Goal: Task Accomplishment & Management: Use online tool/utility

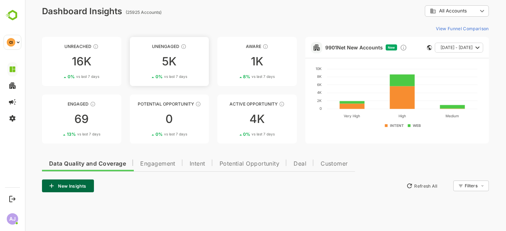
scroll to position [5, 0]
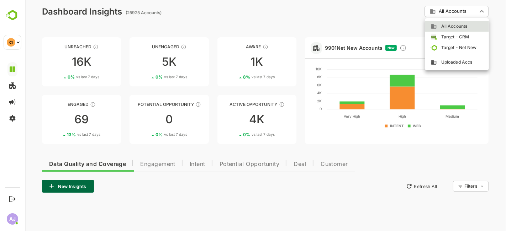
click at [469, 11] on body "**********" at bounding box center [265, 168] width 481 height 346
click at [453, 60] on span "Uploaded Accs" at bounding box center [454, 62] width 35 height 6
type input "**********"
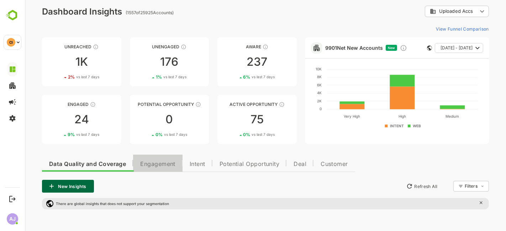
click at [158, 165] on span "Engagement" at bounding box center [157, 165] width 35 height 6
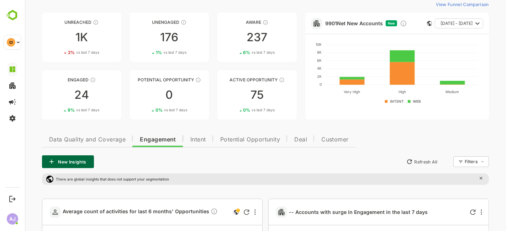
scroll to position [27, 0]
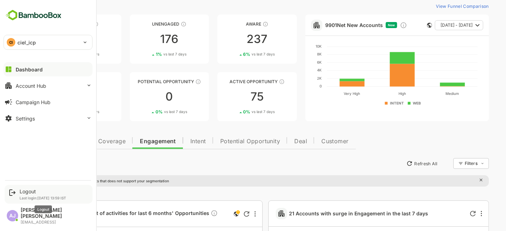
click at [35, 195] on div "Logout" at bounding box center [43, 192] width 47 height 6
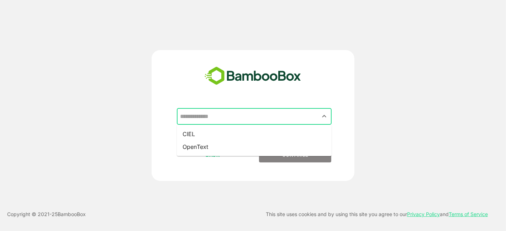
click at [225, 119] on input "text" at bounding box center [254, 117] width 152 height 14
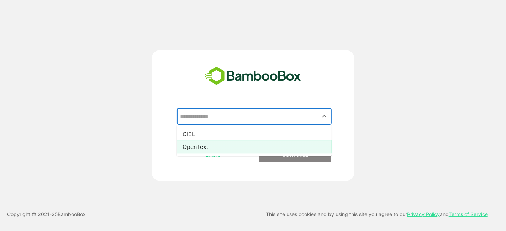
click at [216, 145] on li "OpenText" at bounding box center [254, 147] width 155 height 13
type input "********"
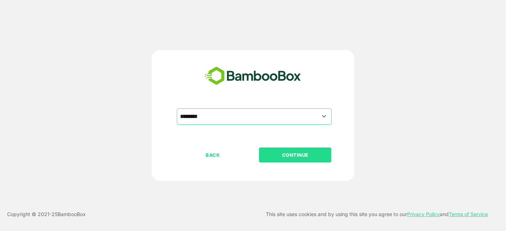
click at [283, 153] on p "CONTINUE" at bounding box center [295, 155] width 71 height 8
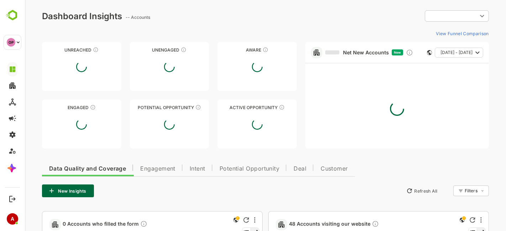
type input "**********"
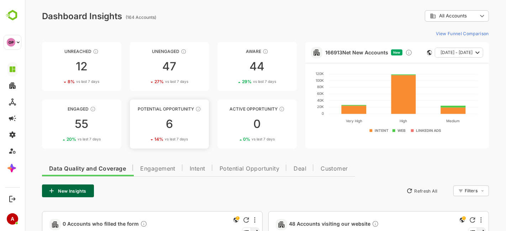
click at [168, 124] on div "6" at bounding box center [169, 124] width 79 height 11
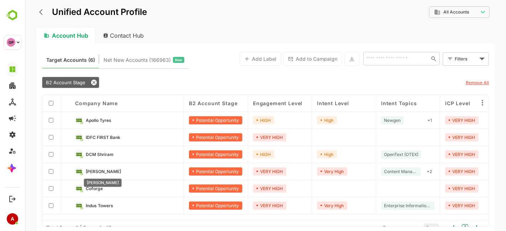
click at [100, 169] on span "[PERSON_NAME]" at bounding box center [102, 171] width 35 height 5
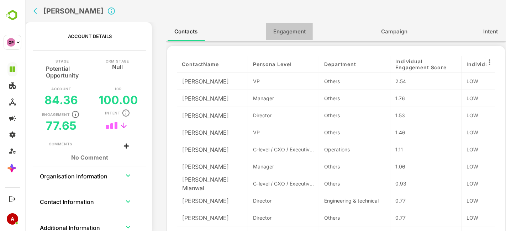
click at [289, 31] on span "Engagement" at bounding box center [289, 31] width 32 height 9
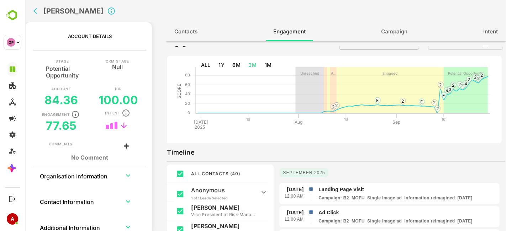
scroll to position [12, 0]
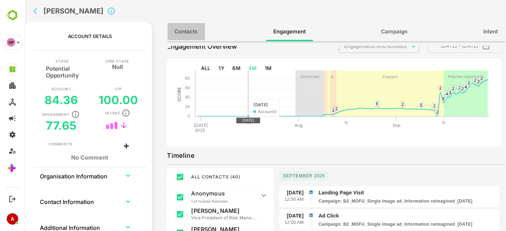
click at [186, 30] on span "Contacts" at bounding box center [185, 31] width 23 height 9
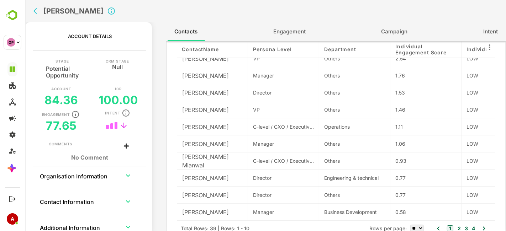
scroll to position [0, 0]
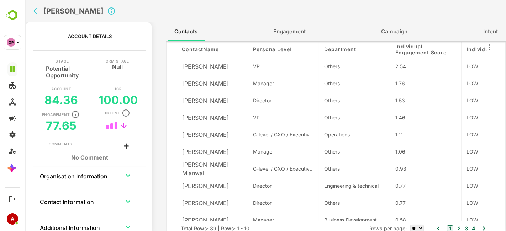
click at [36, 11] on icon "back" at bounding box center [36, 10] width 7 height 7
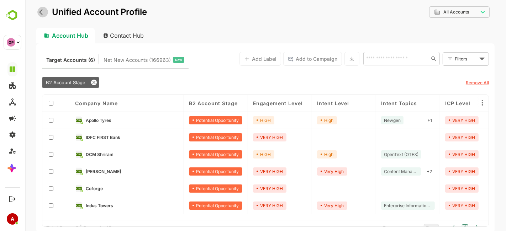
click at [40, 14] on icon "back" at bounding box center [42, 12] width 7 height 7
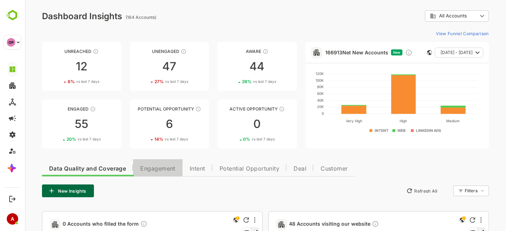
click at [161, 170] on span "Engagement" at bounding box center [157, 169] width 35 height 6
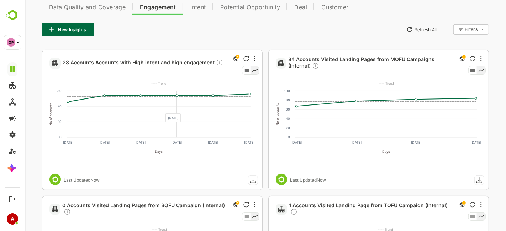
scroll to position [162, 0]
click at [150, 59] on span "28 Accounts Accounts with High intent and high engagement" at bounding box center [142, 63] width 161 height 8
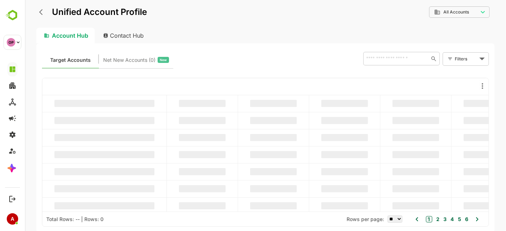
scroll to position [0, 0]
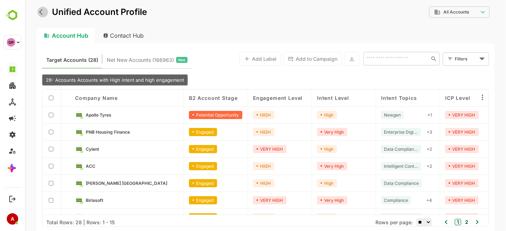
click at [40, 12] on icon "back" at bounding box center [41, 12] width 4 height 6
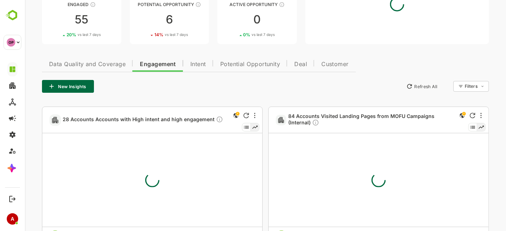
scroll to position [110, 0]
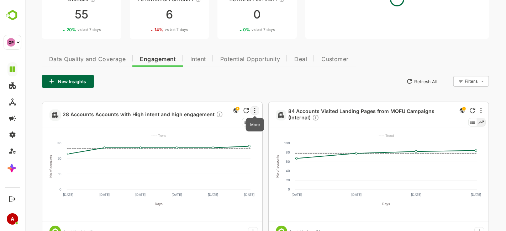
click at [254, 110] on icon "More" at bounding box center [254, 110] width 1 height 5
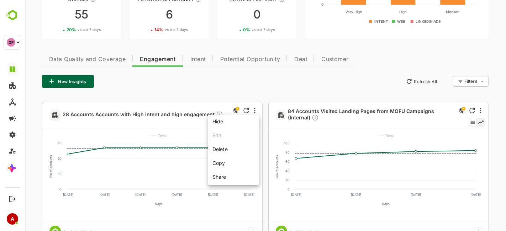
click at [140, 133] on div at bounding box center [265, 115] width 481 height 231
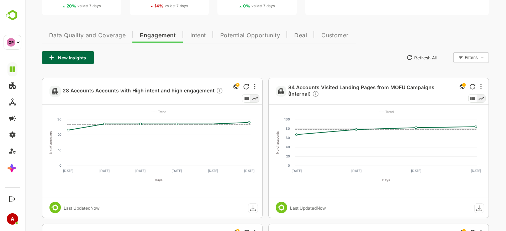
scroll to position [132, 0]
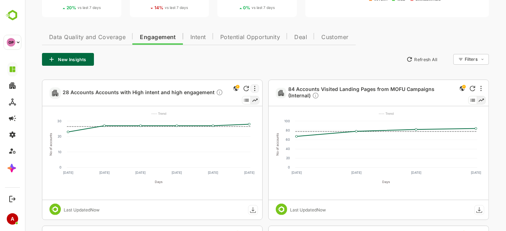
click at [256, 84] on div at bounding box center [254, 88] width 9 height 9
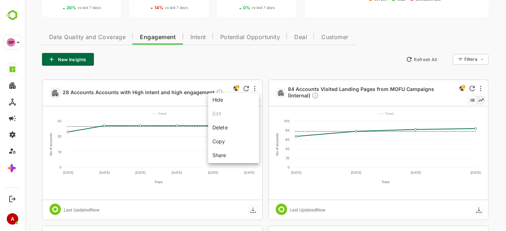
click at [218, 112] on ul "Hide Edit Delete Copy Share" at bounding box center [233, 128] width 51 height 70
click at [219, 139] on li "Copy" at bounding box center [233, 141] width 48 height 13
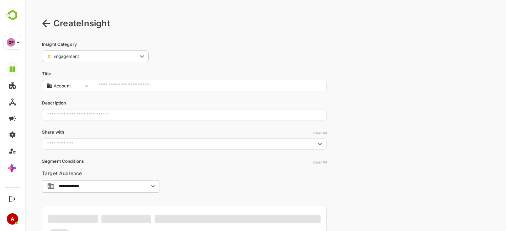
scroll to position [0, 0]
type input "**********"
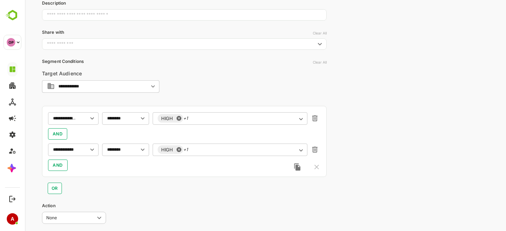
scroll to position [100, 0]
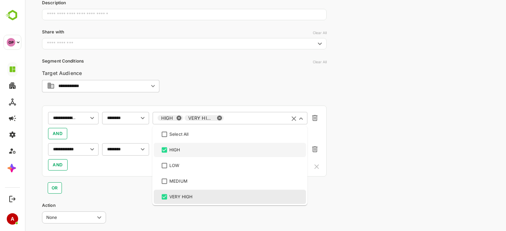
click at [216, 119] on div "HIGH VERY HIGH ​" at bounding box center [229, 118] width 155 height 13
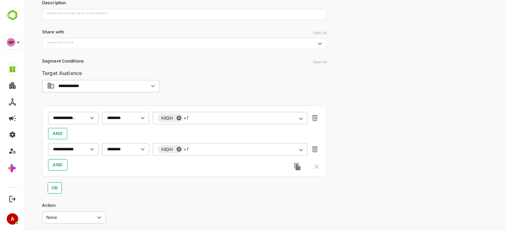
click at [356, 142] on div "**********" at bounding box center [265, 87] width 481 height 375
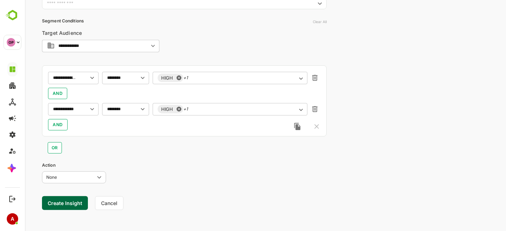
scroll to position [143, 0]
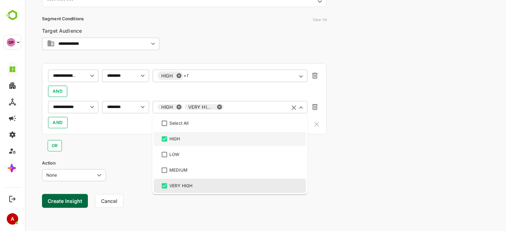
click at [225, 105] on input "text" at bounding box center [254, 107] width 59 height 5
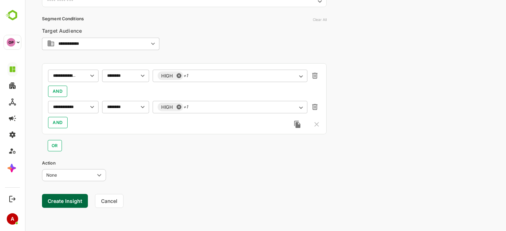
click at [367, 175] on div "**********" at bounding box center [265, 44] width 481 height 375
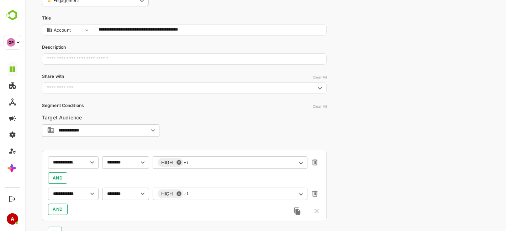
scroll to position [0, 0]
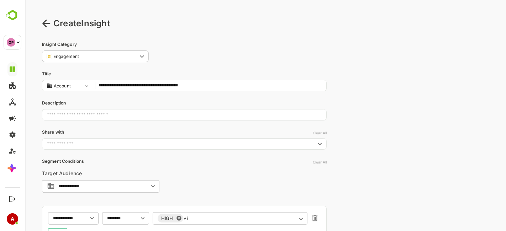
click at [50, 22] on icon at bounding box center [46, 23] width 9 height 9
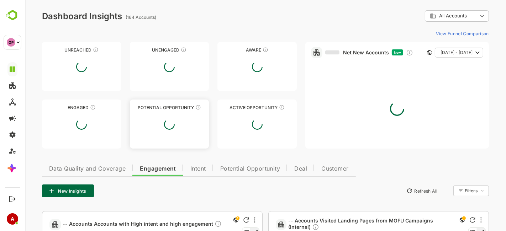
type input "**********"
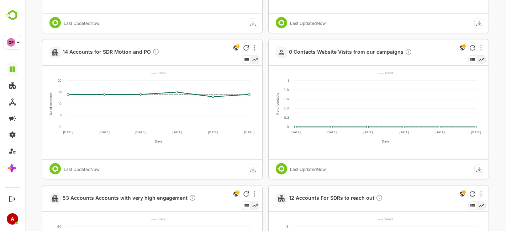
scroll to position [463, 0]
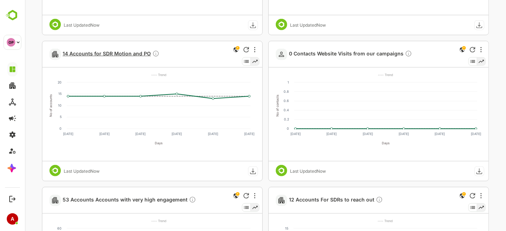
click at [103, 53] on span "14 Accounts for SDR Motion and PO" at bounding box center [110, 54] width 97 height 8
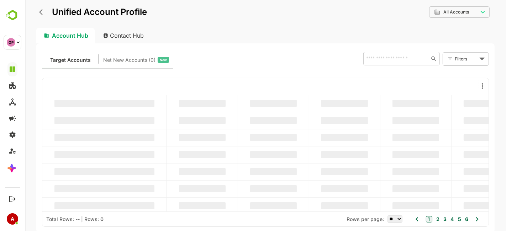
scroll to position [0, 0]
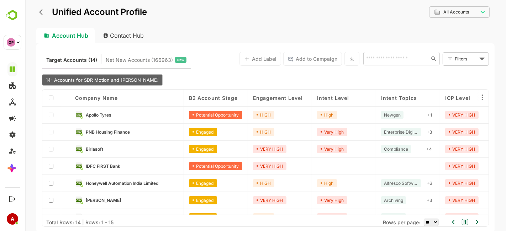
click at [38, 14] on button "back" at bounding box center [42, 12] width 11 height 11
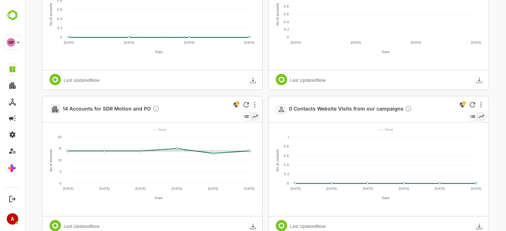
scroll to position [409, 0]
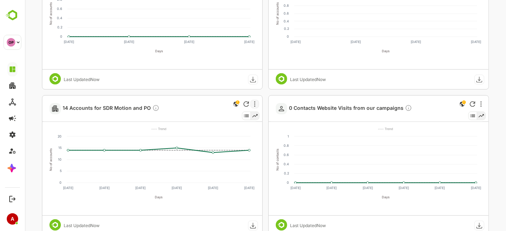
click at [258, 103] on div at bounding box center [254, 104] width 9 height 9
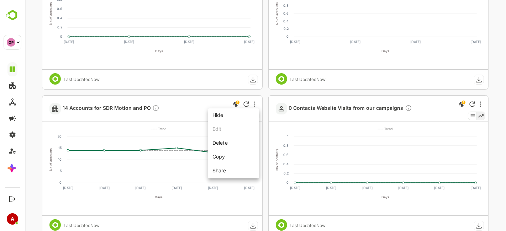
click at [149, 118] on div at bounding box center [265, 115] width 481 height 231
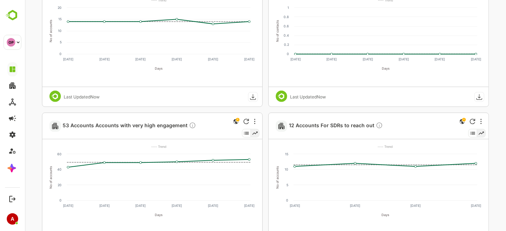
scroll to position [537, 0]
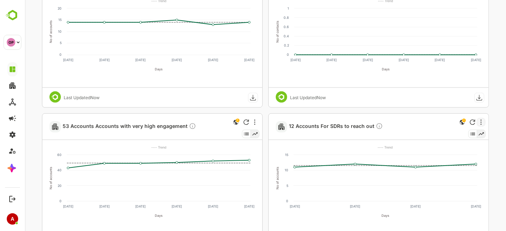
click at [482, 122] on div at bounding box center [481, 122] width 9 height 9
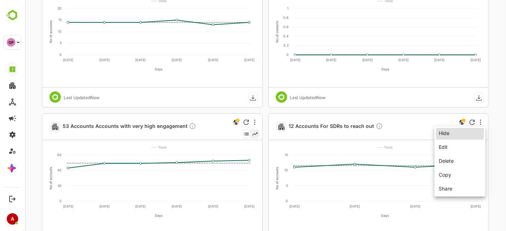
click at [455, 146] on li "Edit" at bounding box center [460, 147] width 48 height 13
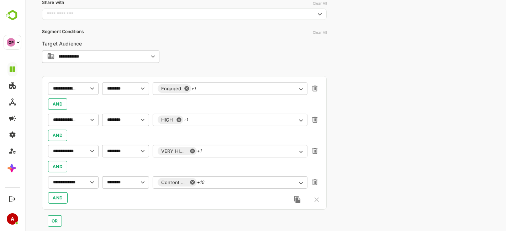
scroll to position [134, 0]
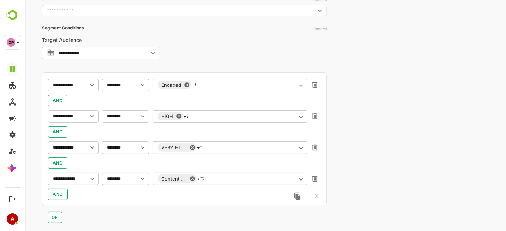
click at [235, 76] on div "**********" at bounding box center [184, 140] width 285 height 134
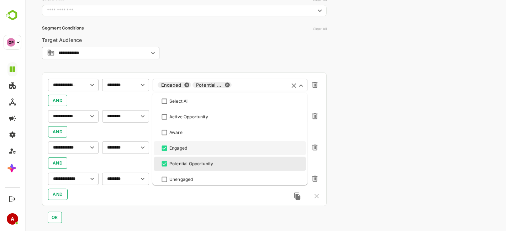
click at [244, 85] on input "text" at bounding box center [258, 85] width 51 height 5
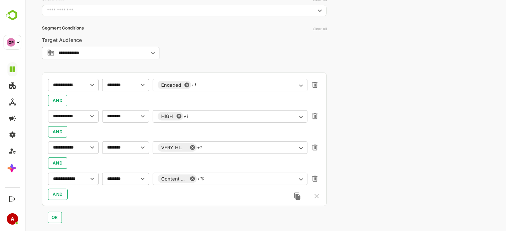
click at [345, 109] on div "**********" at bounding box center [265, 85] width 481 height 438
click at [210, 121] on div "HIGH +1 ​" at bounding box center [229, 116] width 155 height 13
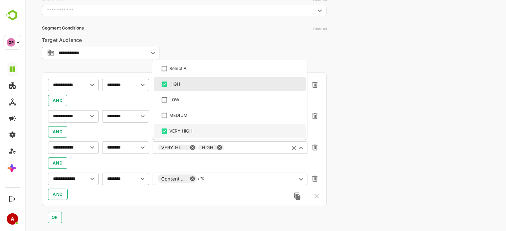
click at [223, 149] on div "VERY HIGH HIGH ​" at bounding box center [229, 147] width 155 height 13
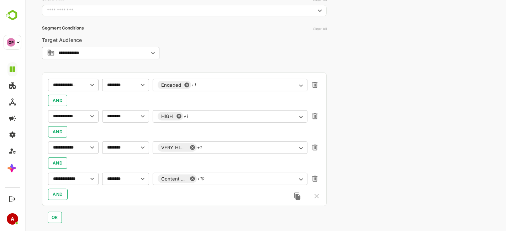
click at [365, 164] on div "**********" at bounding box center [265, 85] width 481 height 438
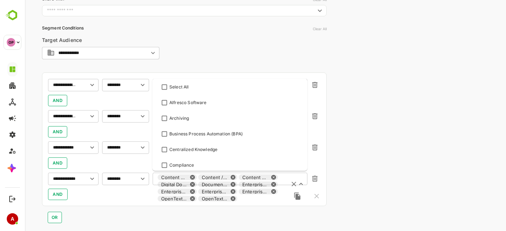
click at [242, 177] on div "Content Management Content / Document Management Content Management System (CMS…" at bounding box center [229, 188] width 155 height 31
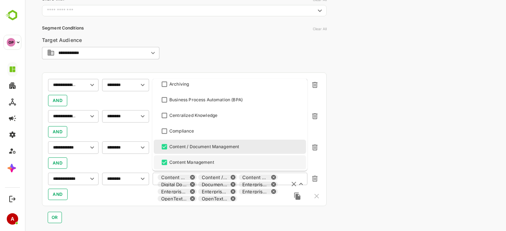
click at [374, 181] on div "**********" at bounding box center [265, 85] width 481 height 438
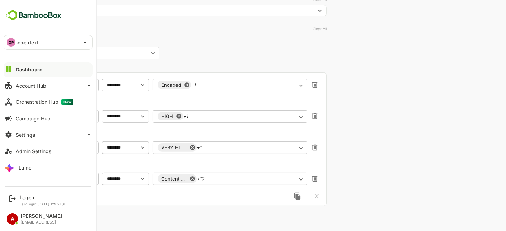
click at [39, 67] on div "Dashboard" at bounding box center [29, 70] width 27 height 6
click at [21, 41] on p "opentext" at bounding box center [27, 42] width 21 height 7
click at [211, 46] on div at bounding box center [253, 115] width 506 height 231
click at [22, 68] on div "Dashboard" at bounding box center [29, 70] width 27 height 6
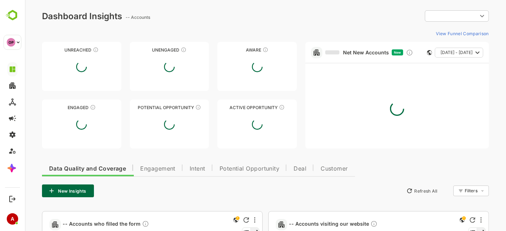
type input "**********"
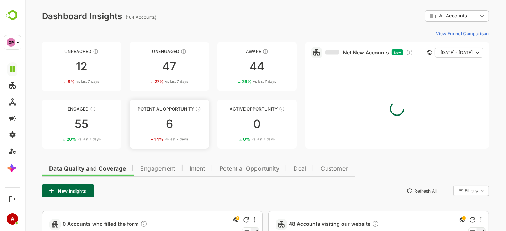
click at [178, 130] on link "Potential Opportunity 6 14 % vs last 7 days" at bounding box center [169, 124] width 79 height 49
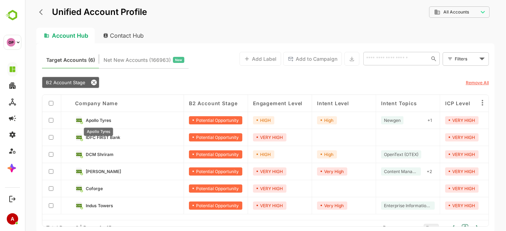
click at [110, 118] on span "Apollo Tyres" at bounding box center [98, 120] width 26 height 5
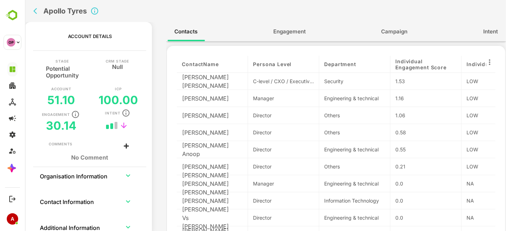
click at [286, 37] on button "Engagement" at bounding box center [289, 31] width 47 height 17
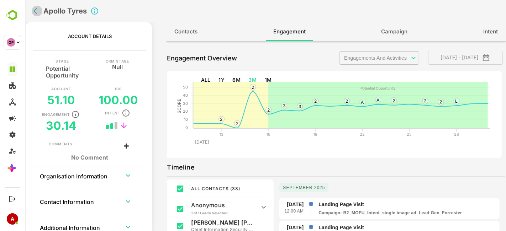
click at [38, 10] on icon "back" at bounding box center [36, 10] width 7 height 7
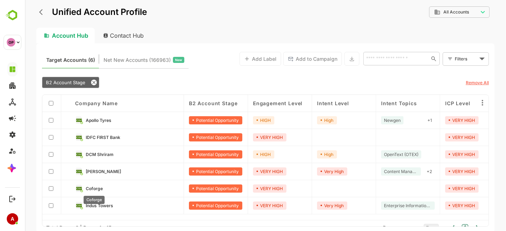
click at [93, 189] on span "Coforge" at bounding box center [93, 188] width 17 height 5
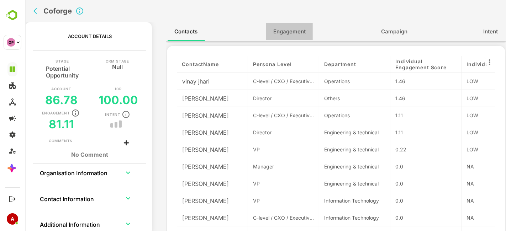
click at [284, 30] on span "Engagement" at bounding box center [289, 31] width 32 height 9
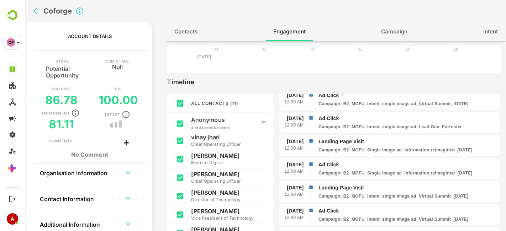
scroll to position [164, 0]
click at [35, 7] on icon "back" at bounding box center [36, 10] width 7 height 7
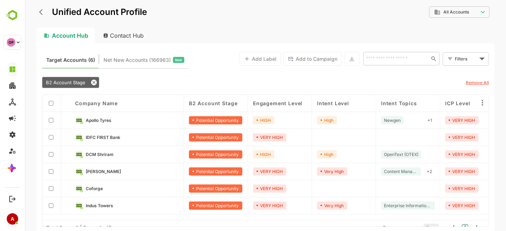
click at [130, 138] on link "IDFC FIRST Bank" at bounding box center [131, 138] width 93 height 8
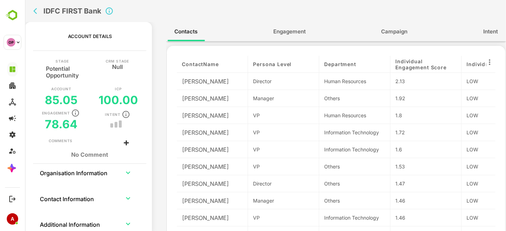
click at [284, 33] on span "Engagement" at bounding box center [289, 31] width 32 height 9
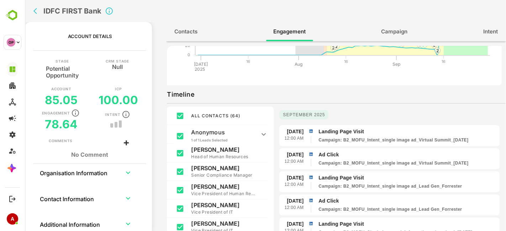
scroll to position [0, 0]
